Goal: Task Accomplishment & Management: Use online tool/utility

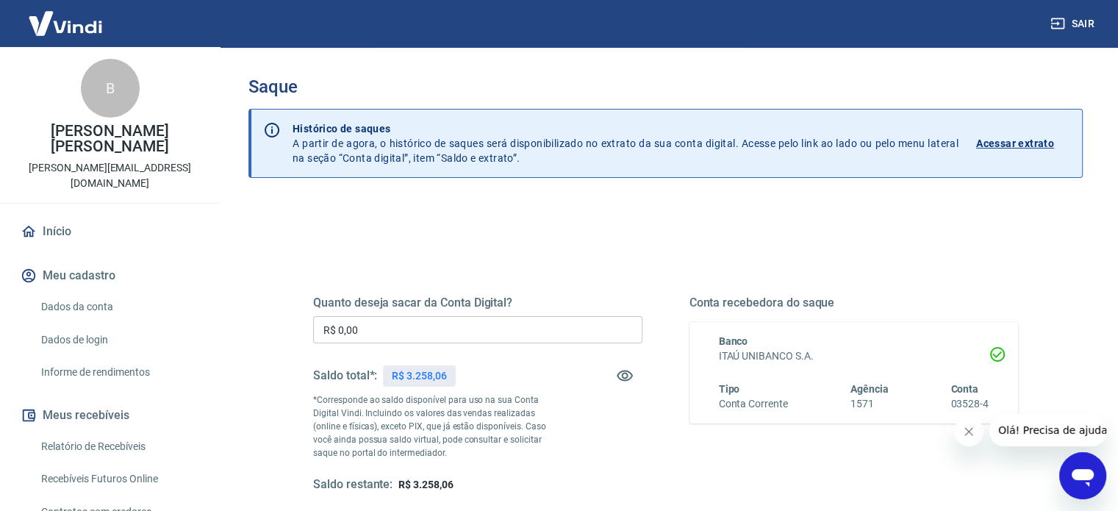
click at [390, 335] on input "R$ 0,00" at bounding box center [477, 329] width 329 height 27
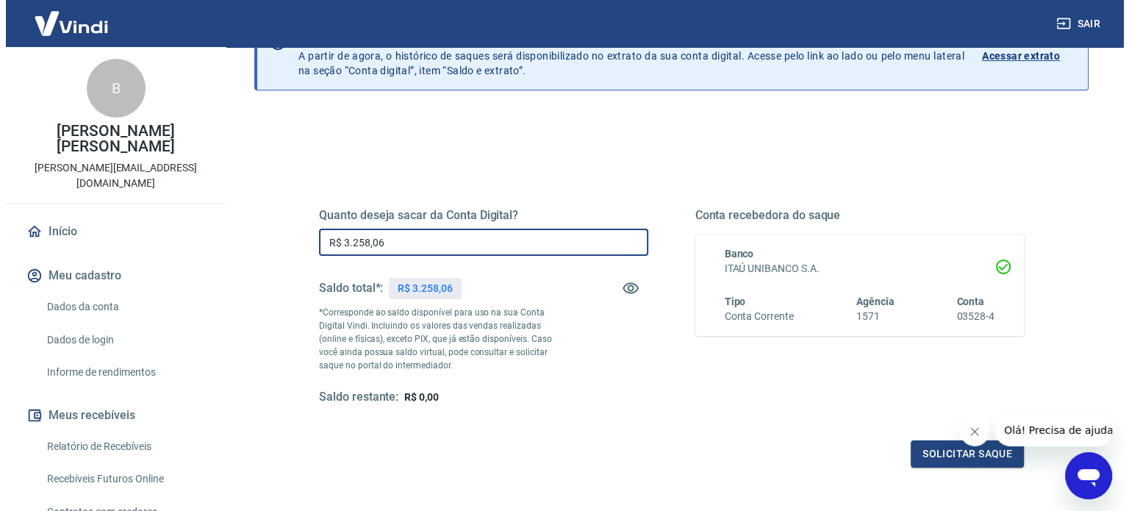
scroll to position [215, 0]
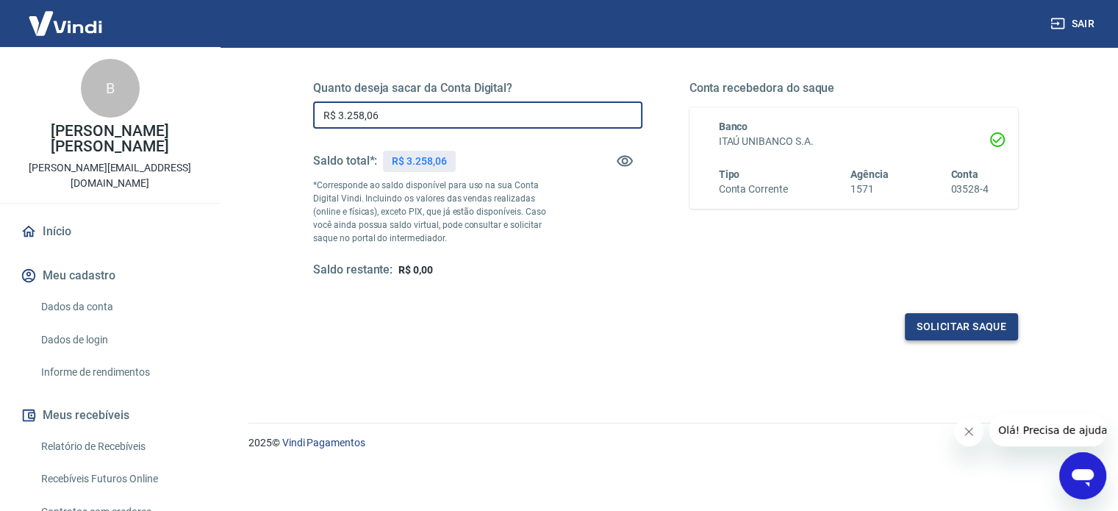
type input "R$ 3.258,06"
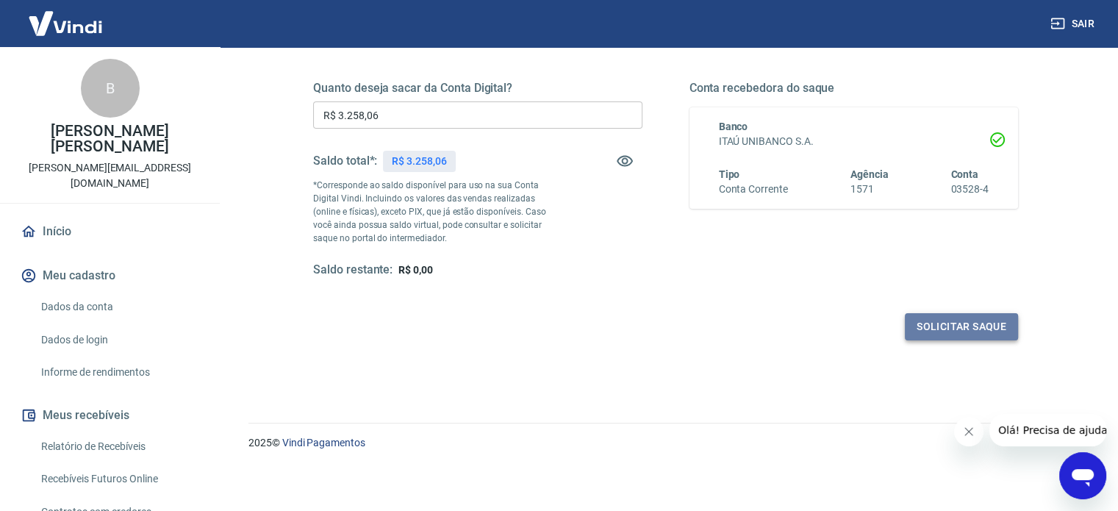
click at [930, 320] on button "Solicitar saque" at bounding box center [961, 326] width 113 height 27
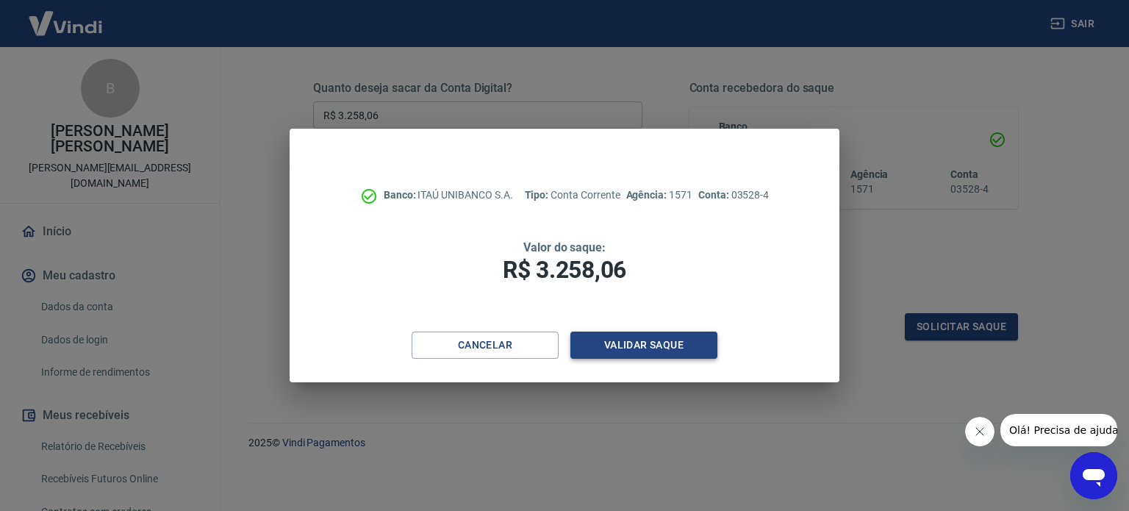
click at [629, 334] on button "Validar saque" at bounding box center [643, 344] width 147 height 27
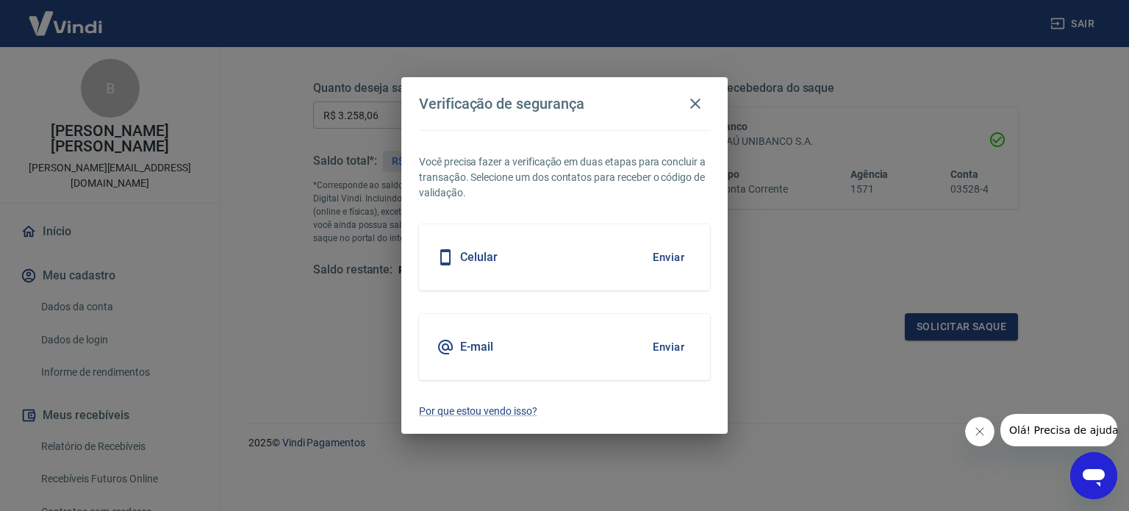
click at [676, 254] on button "Enviar" at bounding box center [669, 257] width 48 height 31
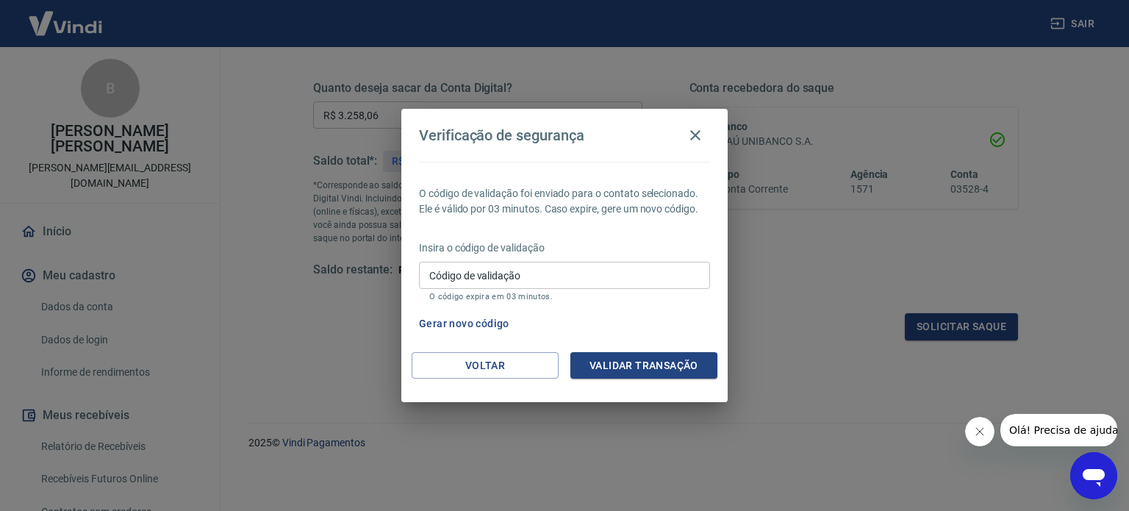
click at [458, 272] on input "Código de validação" at bounding box center [564, 275] width 291 height 27
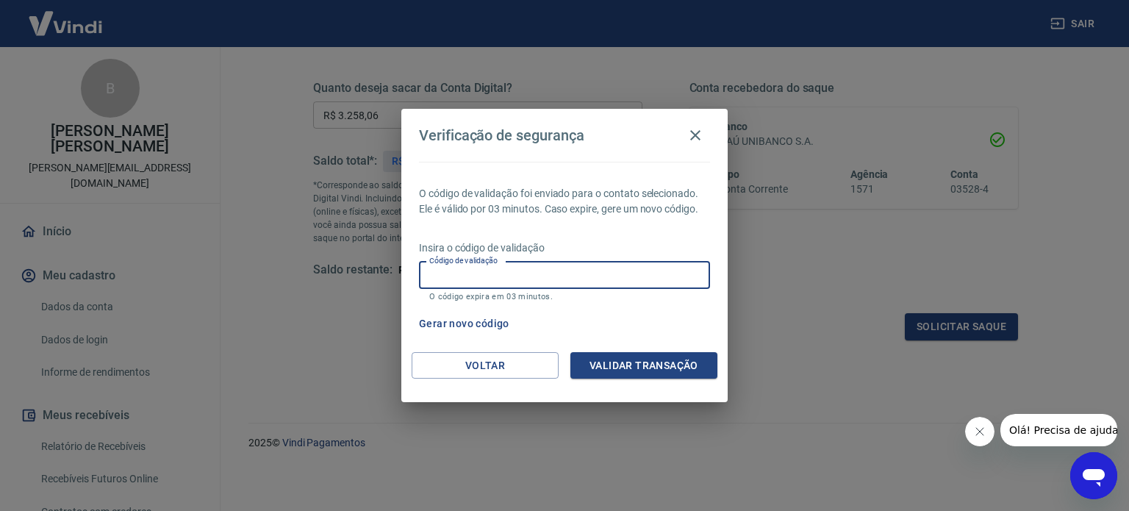
click at [429, 345] on div "O código de validação foi enviado para o contato selecionado. Ele é válido por …" at bounding box center [564, 257] width 326 height 190
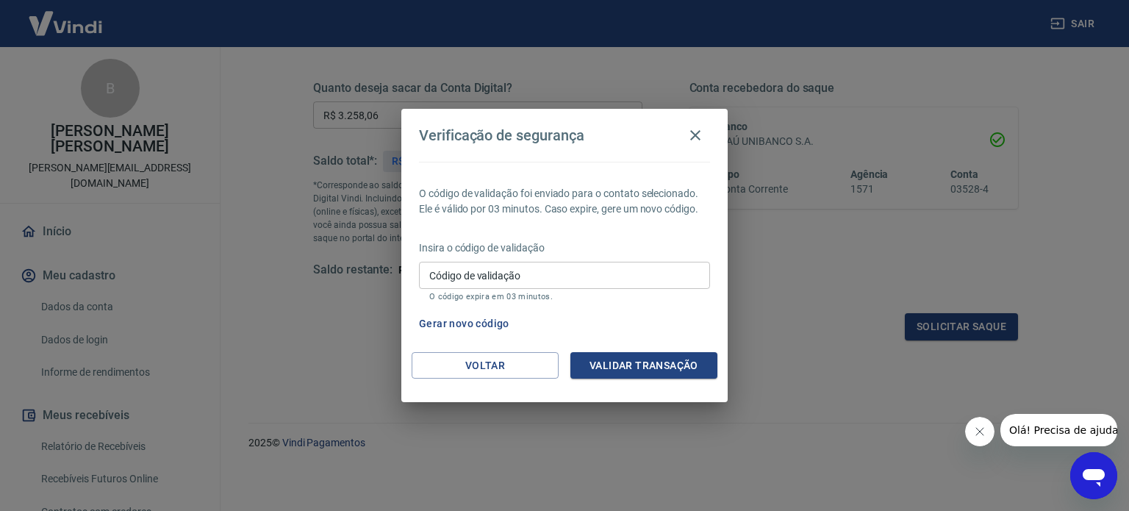
click at [447, 320] on button "Gerar novo código" at bounding box center [464, 323] width 102 height 27
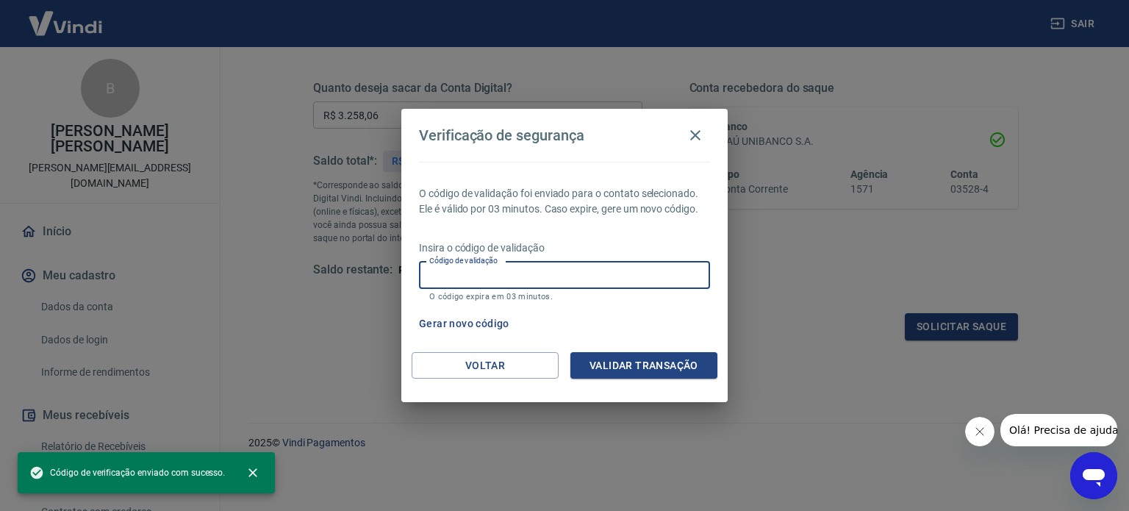
click at [467, 275] on input "Código de validação" at bounding box center [564, 275] width 291 height 27
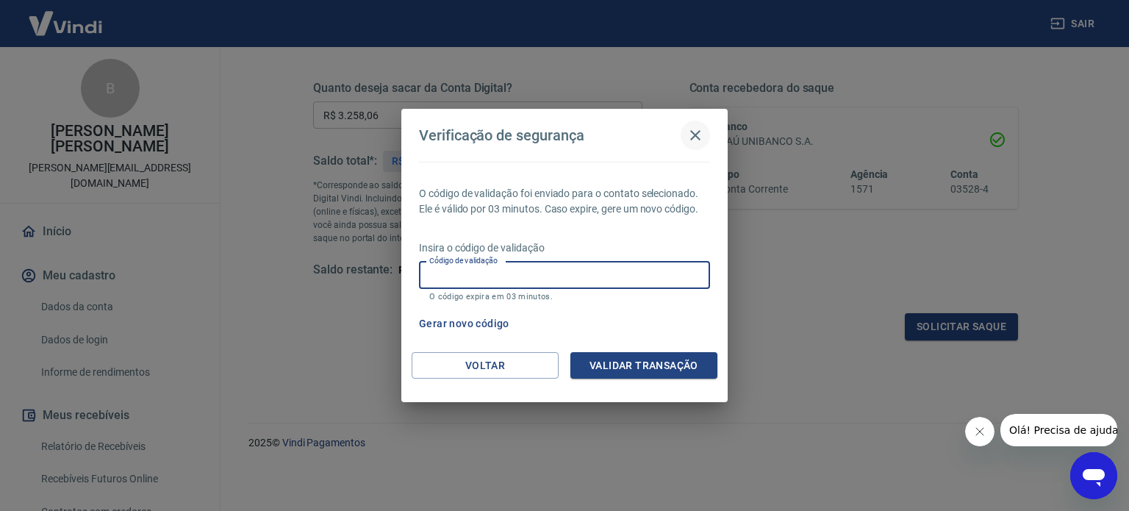
click at [701, 135] on icon "button" at bounding box center [695, 135] width 18 height 18
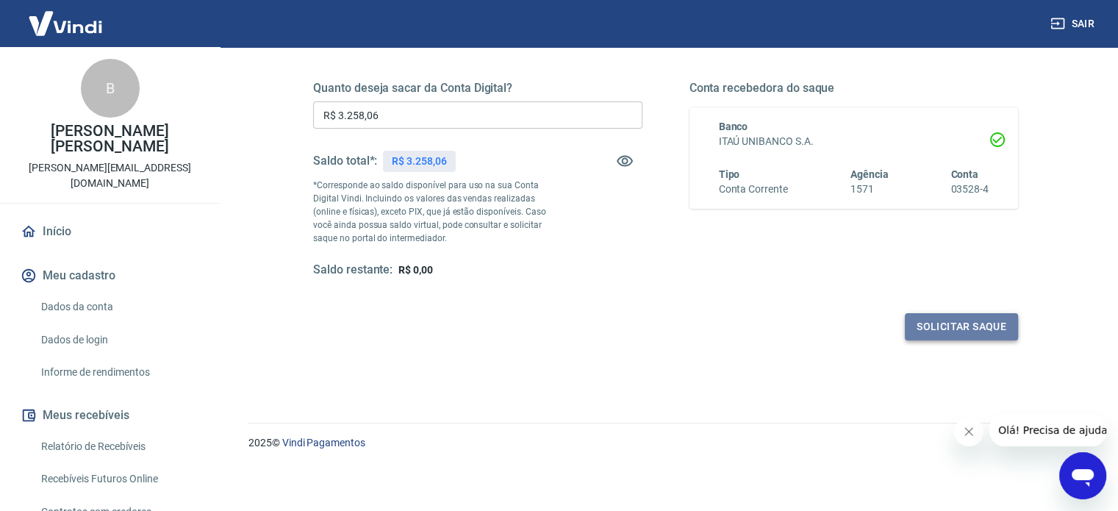
click at [985, 326] on button "Solicitar saque" at bounding box center [961, 326] width 113 height 27
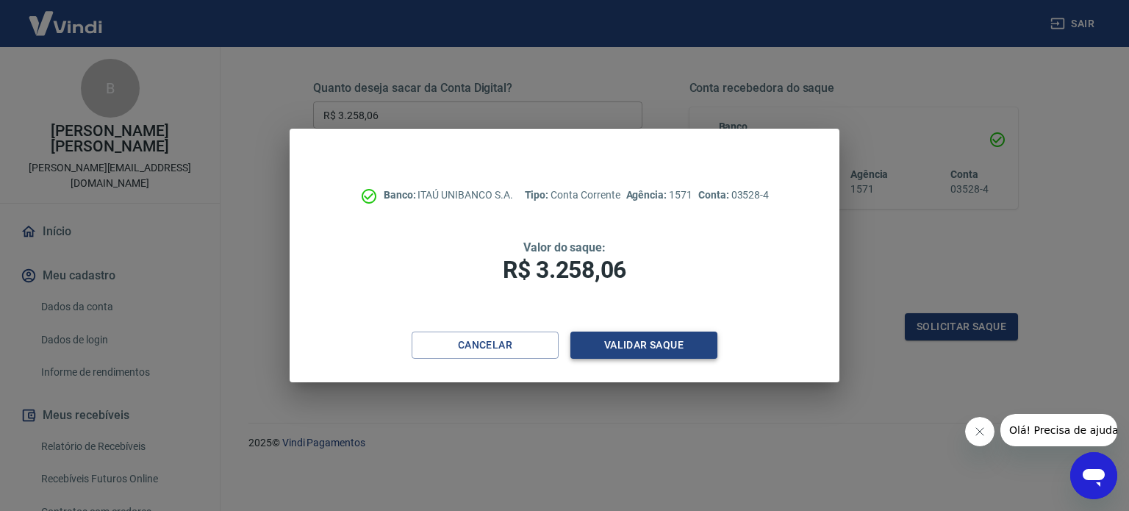
click at [639, 342] on button "Validar saque" at bounding box center [643, 344] width 147 height 27
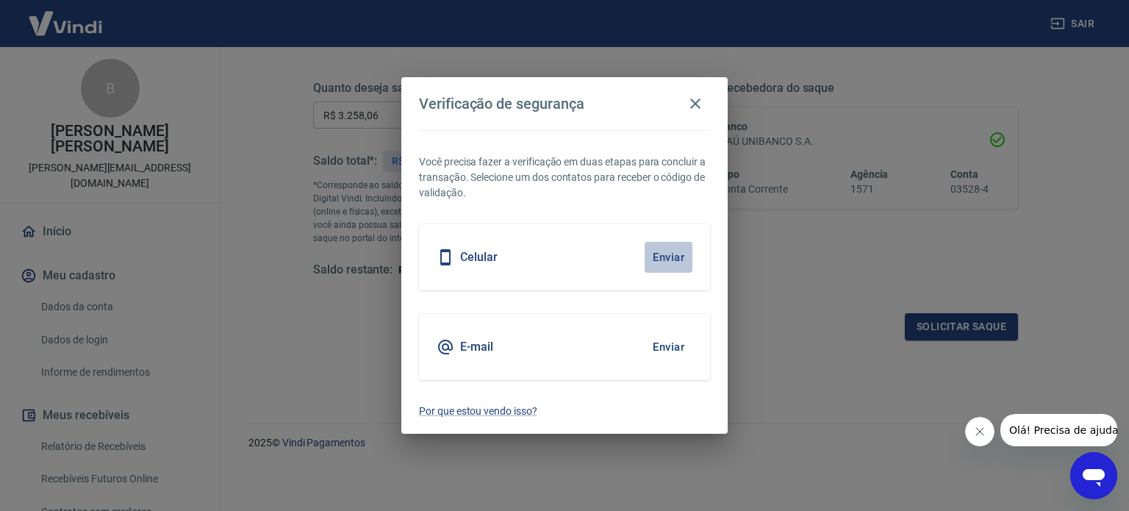
click at [661, 247] on button "Enviar" at bounding box center [669, 257] width 48 height 31
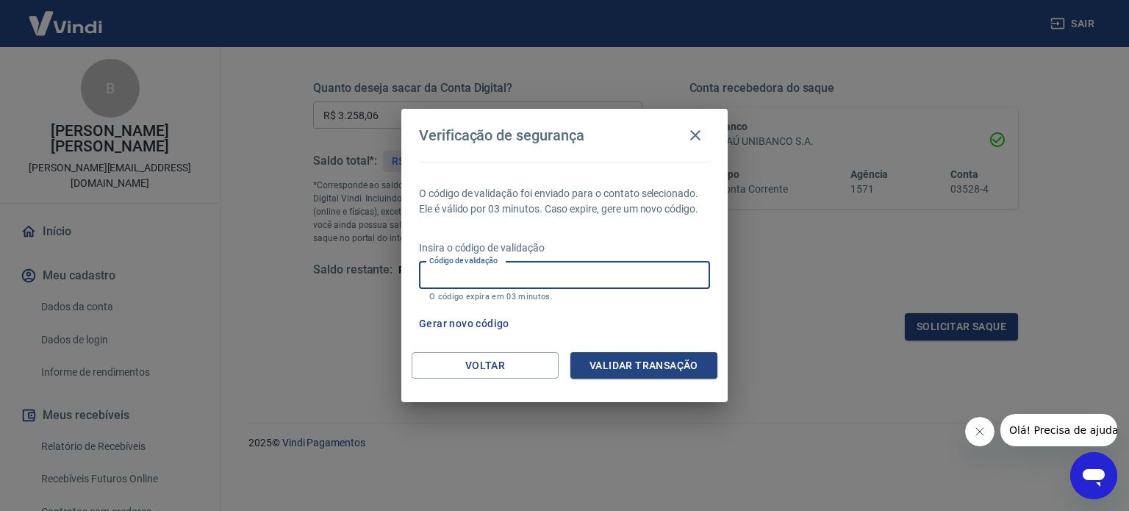
click at [536, 276] on input "Código de validação" at bounding box center [564, 275] width 291 height 27
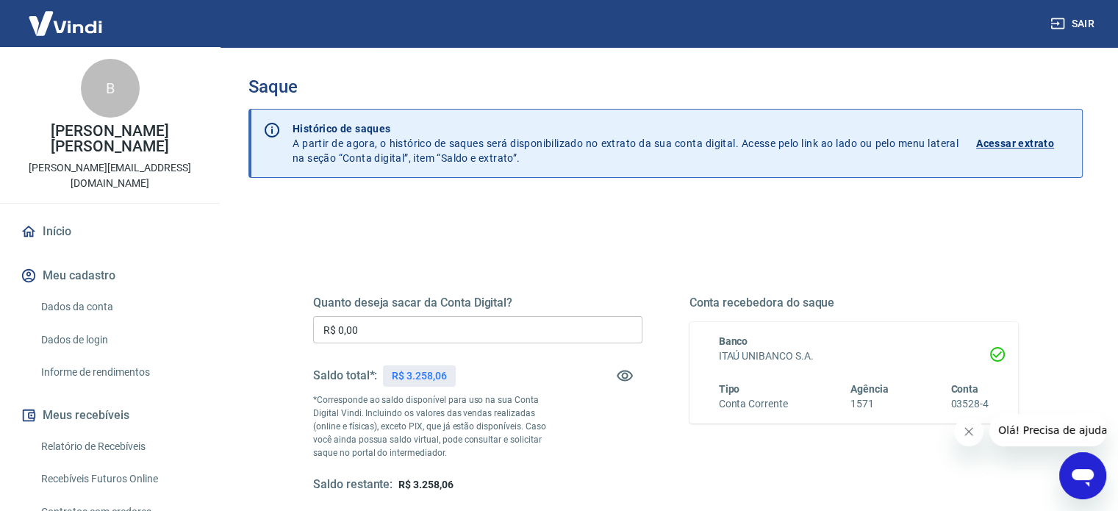
click at [409, 329] on input "R$ 0,00" at bounding box center [477, 329] width 329 height 27
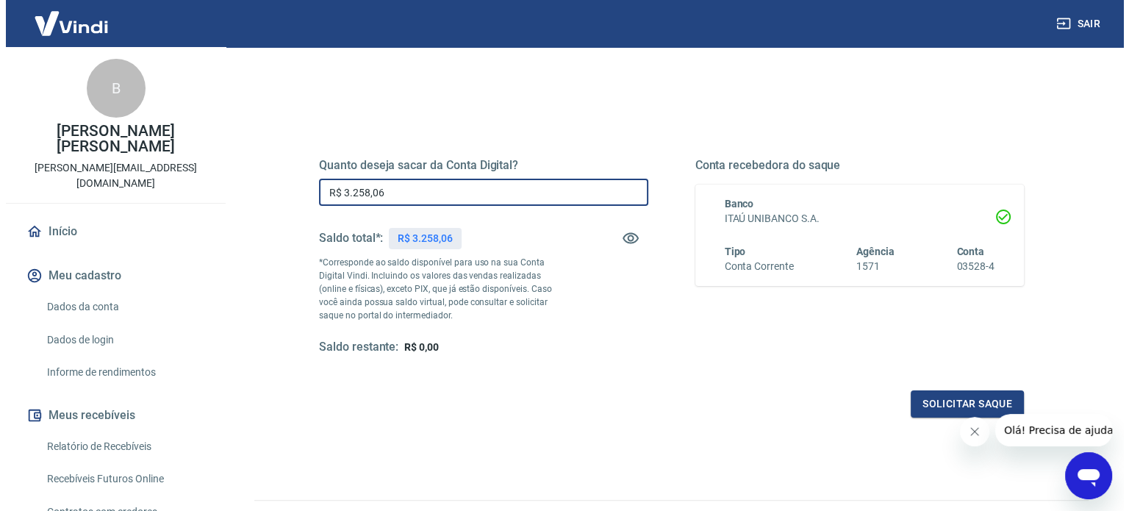
scroll to position [147, 0]
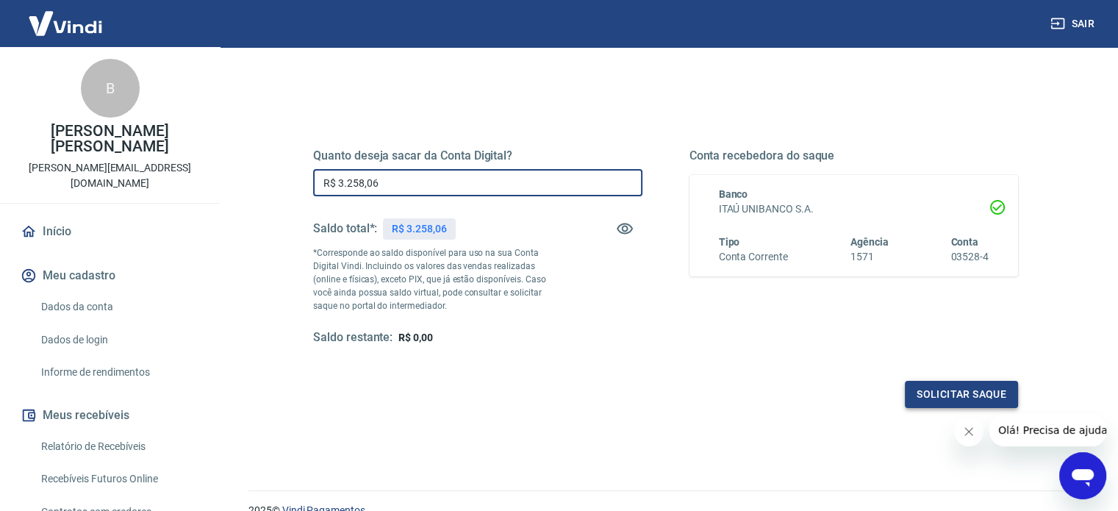
type input "R$ 3.258,06"
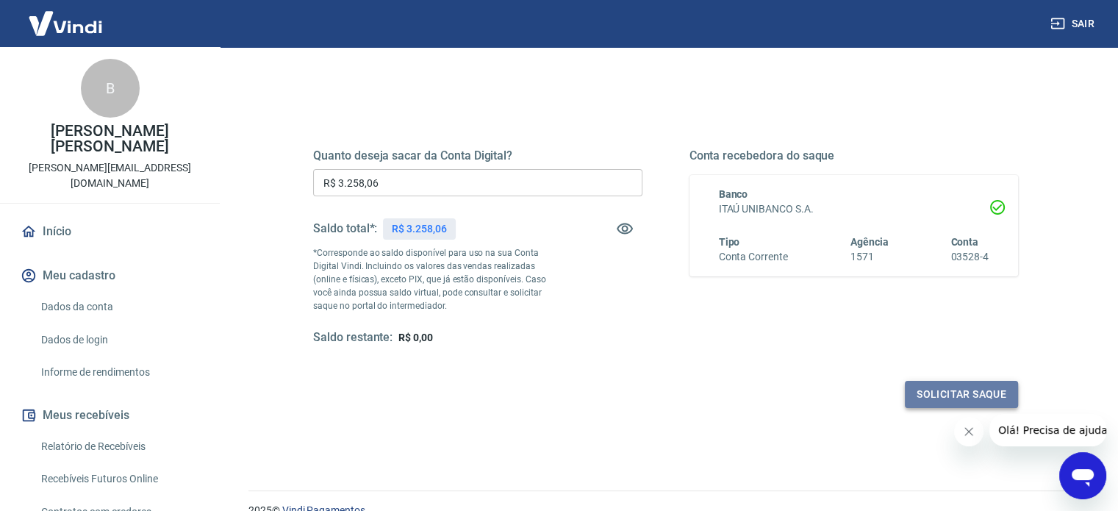
click at [943, 391] on button "Solicitar saque" at bounding box center [961, 394] width 113 height 27
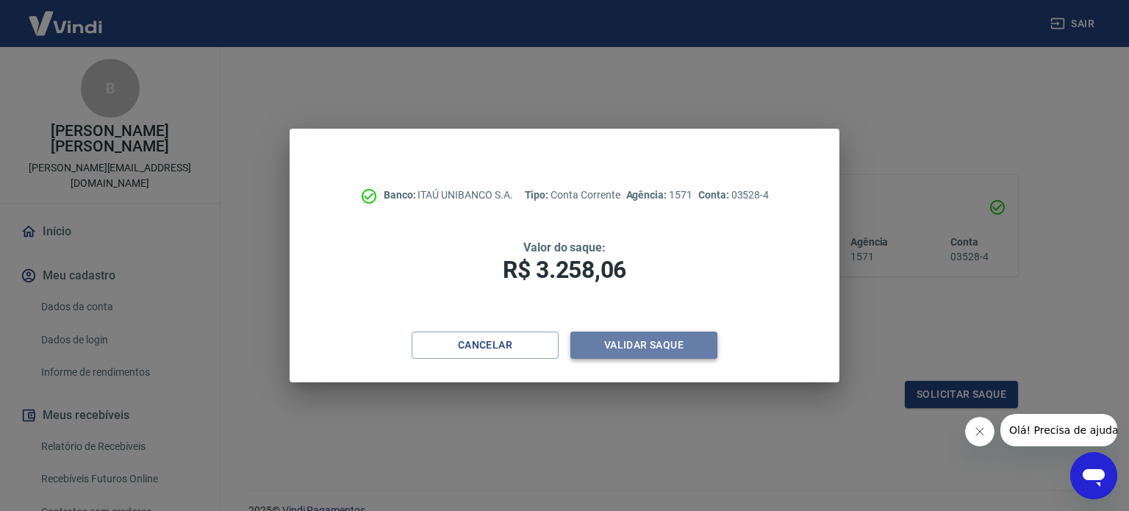
click at [642, 345] on button "Validar saque" at bounding box center [643, 344] width 147 height 27
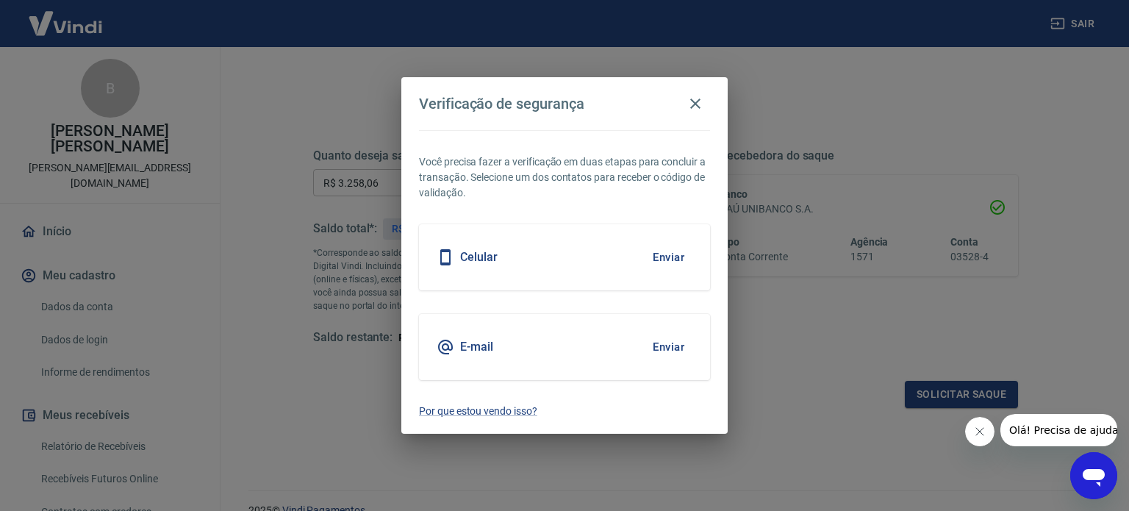
click at [678, 253] on button "Enviar" at bounding box center [669, 257] width 48 height 31
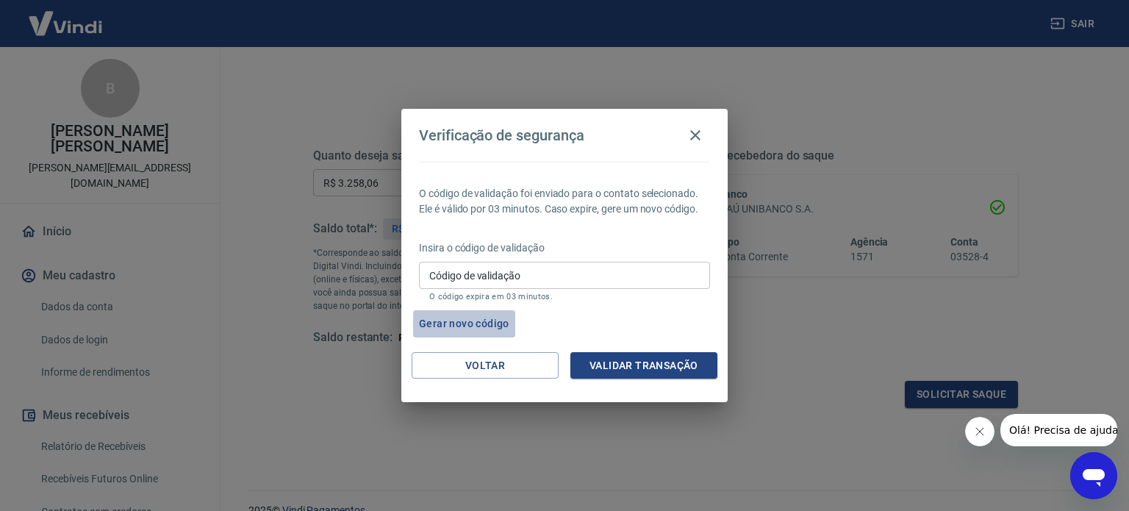
click at [490, 323] on button "Gerar novo código" at bounding box center [464, 323] width 102 height 27
